Goal: Check status: Check status

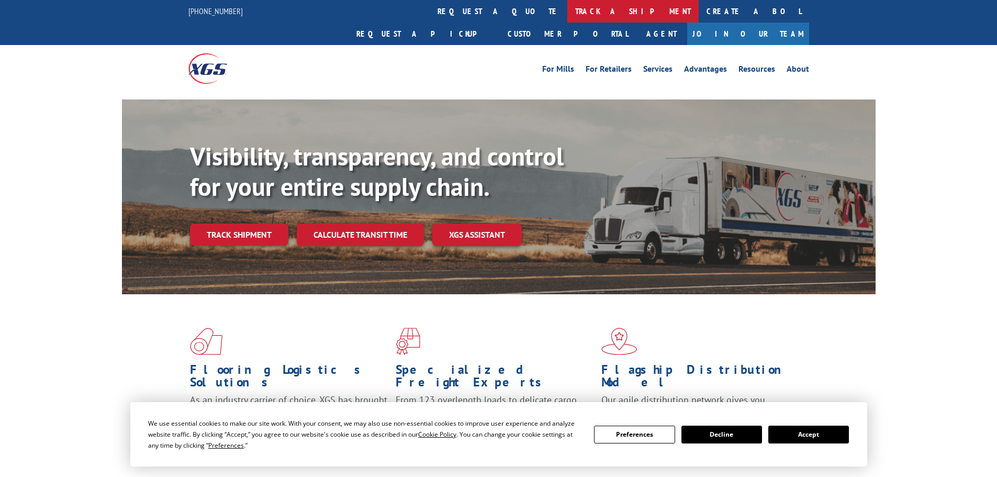
click at [568, 8] on link "track a shipment" at bounding box center [633, 11] width 131 height 23
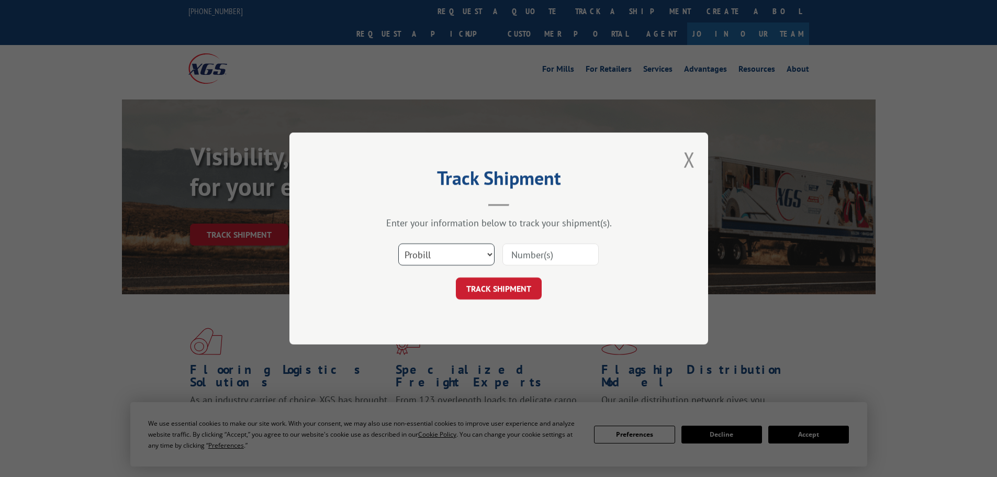
click at [449, 256] on select "Select category... Probill BOL PO" at bounding box center [446, 254] width 96 height 22
select select "po"
click at [398, 243] on select "Select category... Probill BOL PO" at bounding box center [446, 254] width 96 height 22
click at [554, 249] on input at bounding box center [551, 254] width 96 height 22
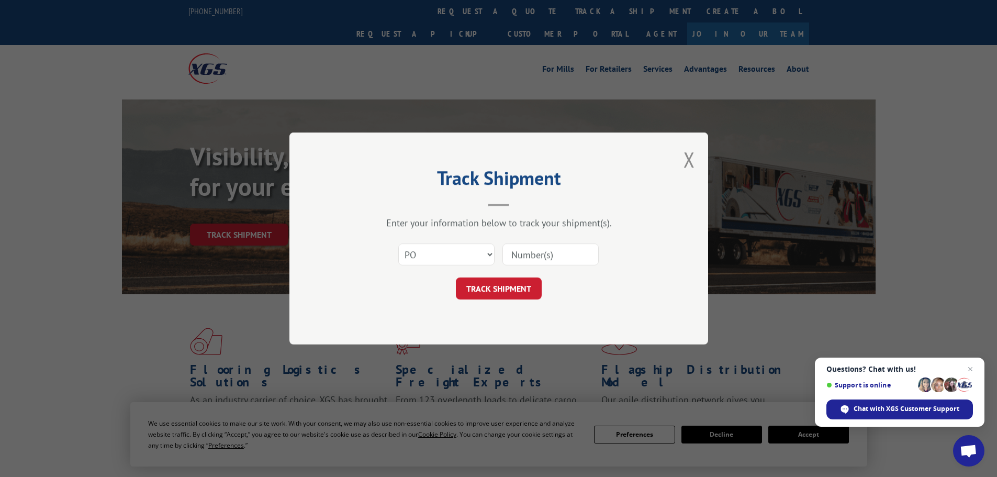
paste input "295370091"
type input "295370091"
click at [503, 293] on button "TRACK SHIPMENT" at bounding box center [499, 289] width 86 height 22
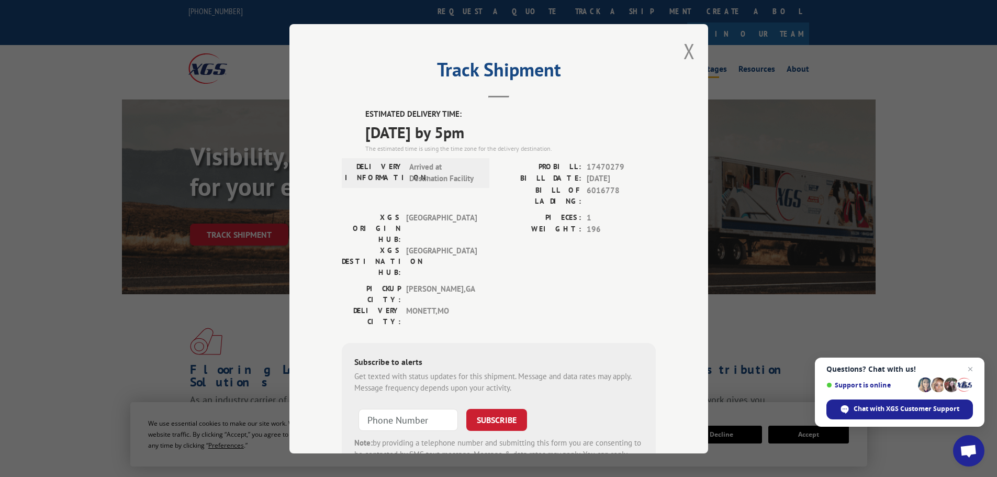
click at [687, 46] on button "Close modal" at bounding box center [690, 51] width 12 height 28
